Goal: Transaction & Acquisition: Book appointment/travel/reservation

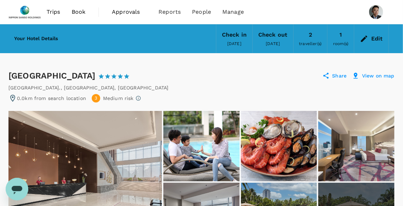
click at [391, 41] on div "Your Hotel Details Check in [DATE] Check out [DATE] 2 traveller(s) 1 room(s) Ed…" at bounding box center [201, 36] width 386 height 35
click at [376, 39] on div "Edit" at bounding box center [377, 39] width 12 height 10
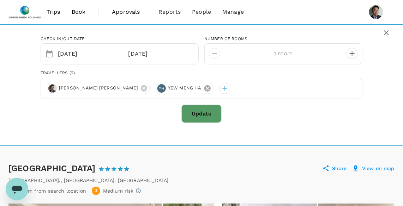
click at [203, 85] on icon at bounding box center [207, 89] width 8 height 8
click at [201, 112] on button "Update" at bounding box center [201, 114] width 40 height 18
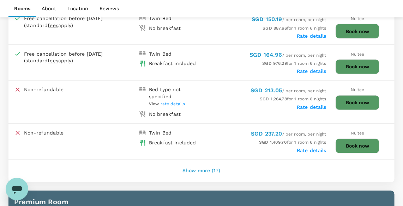
scroll to position [423, 0]
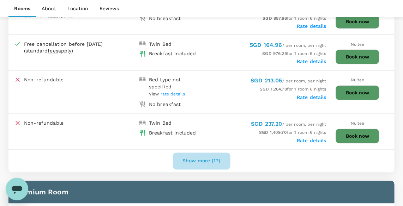
click at [195, 159] on button "Show more (17)" at bounding box center [201, 161] width 57 height 17
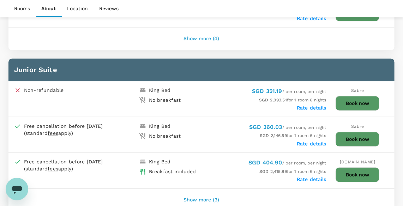
scroll to position [1481, 0]
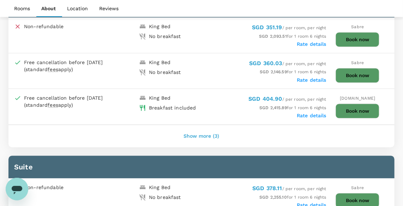
click at [210, 128] on button "Show more (3)" at bounding box center [201, 136] width 55 height 17
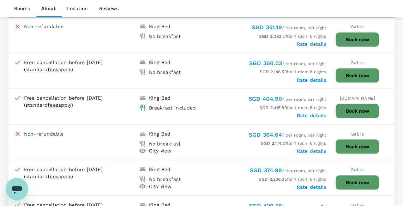
click at [209, 130] on div "SGD 364.64 / per room, per night" at bounding box center [263, 135] width 125 height 10
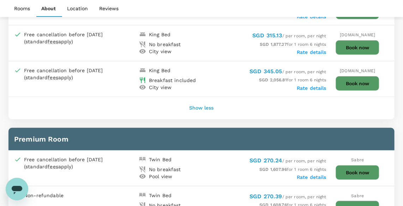
scroll to position [1032, 0]
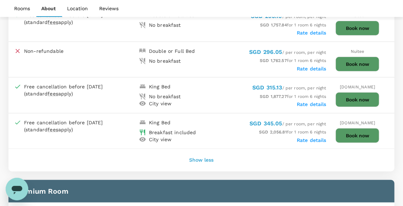
click at [204, 152] on button "Show less" at bounding box center [201, 160] width 44 height 17
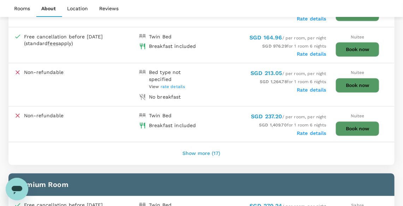
click at [204, 146] on button "Show more (17)" at bounding box center [201, 154] width 57 height 17
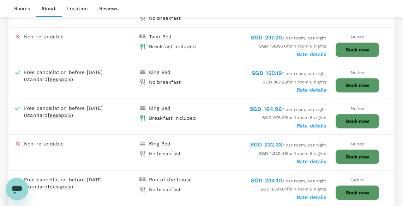
scroll to position [519, 0]
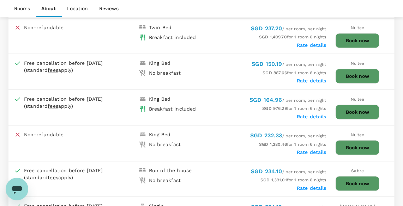
click at [303, 114] on label "Rate details" at bounding box center [311, 117] width 30 height 6
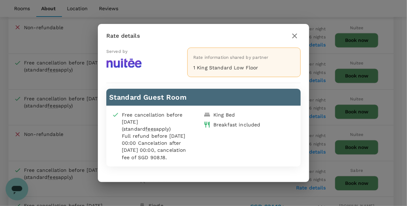
click at [295, 35] on icon "button" at bounding box center [295, 35] width 5 height 5
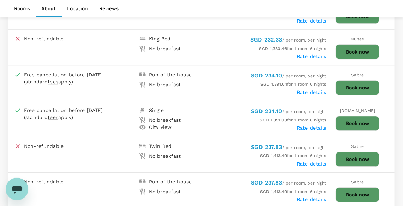
scroll to position [615, 0]
